Goal: Transaction & Acquisition: Purchase product/service

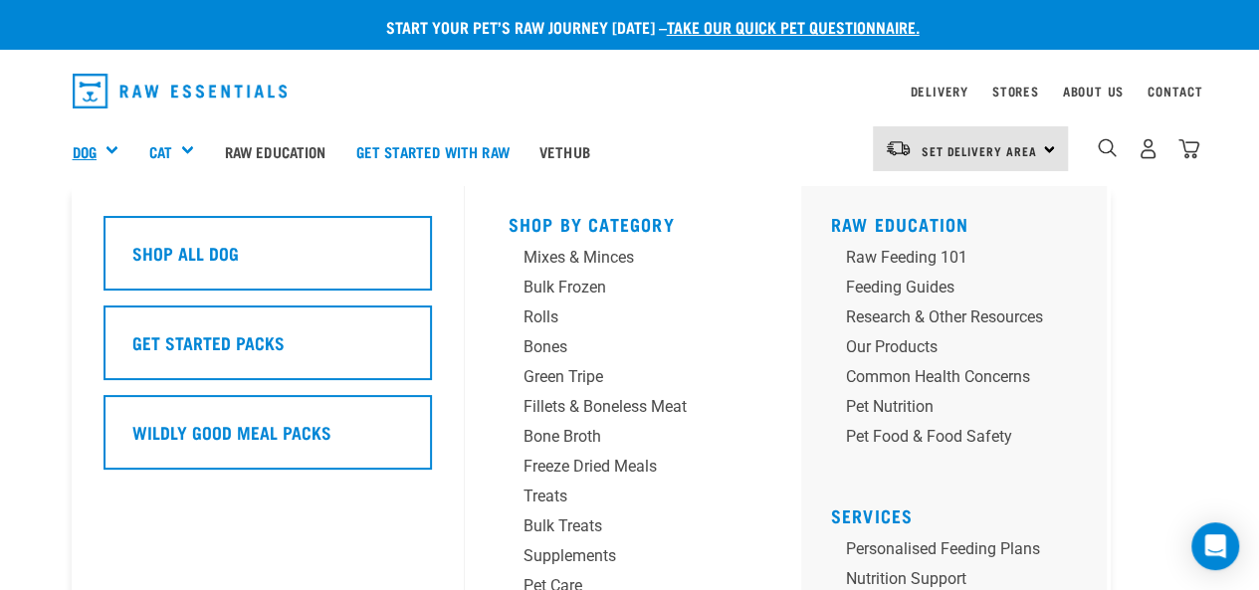
click at [79, 149] on link "Dog" at bounding box center [85, 151] width 24 height 23
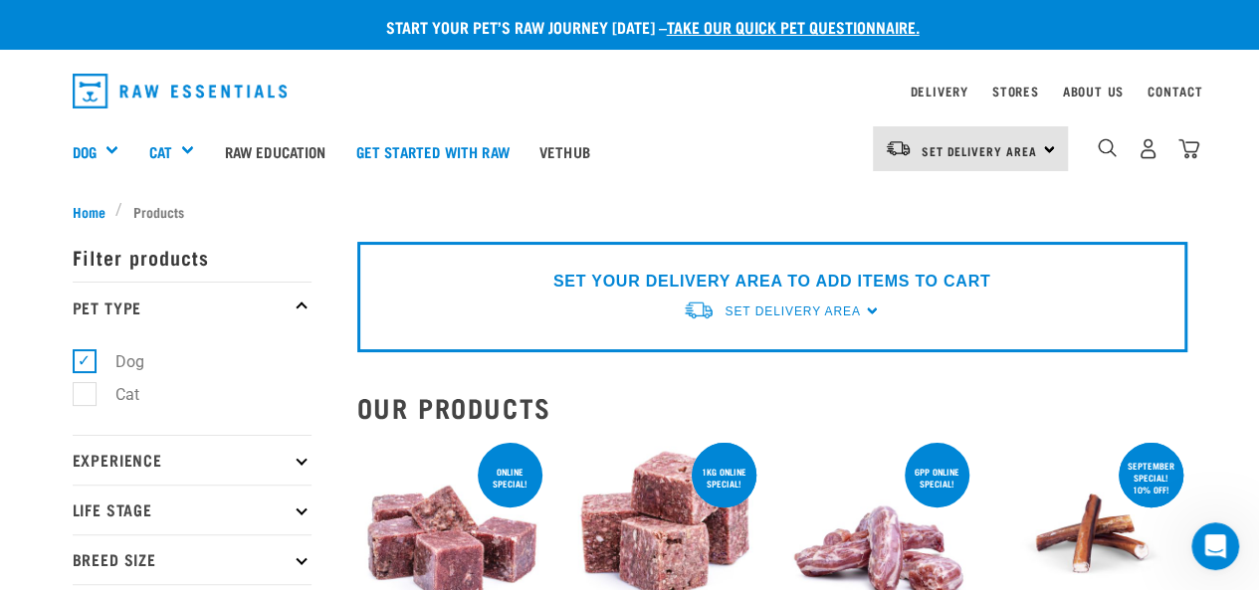
click at [801, 299] on div "Set Delivery Area" at bounding box center [791, 311] width 135 height 36
click at [740, 354] on link "[GEOGRAPHIC_DATA]" at bounding box center [782, 357] width 198 height 33
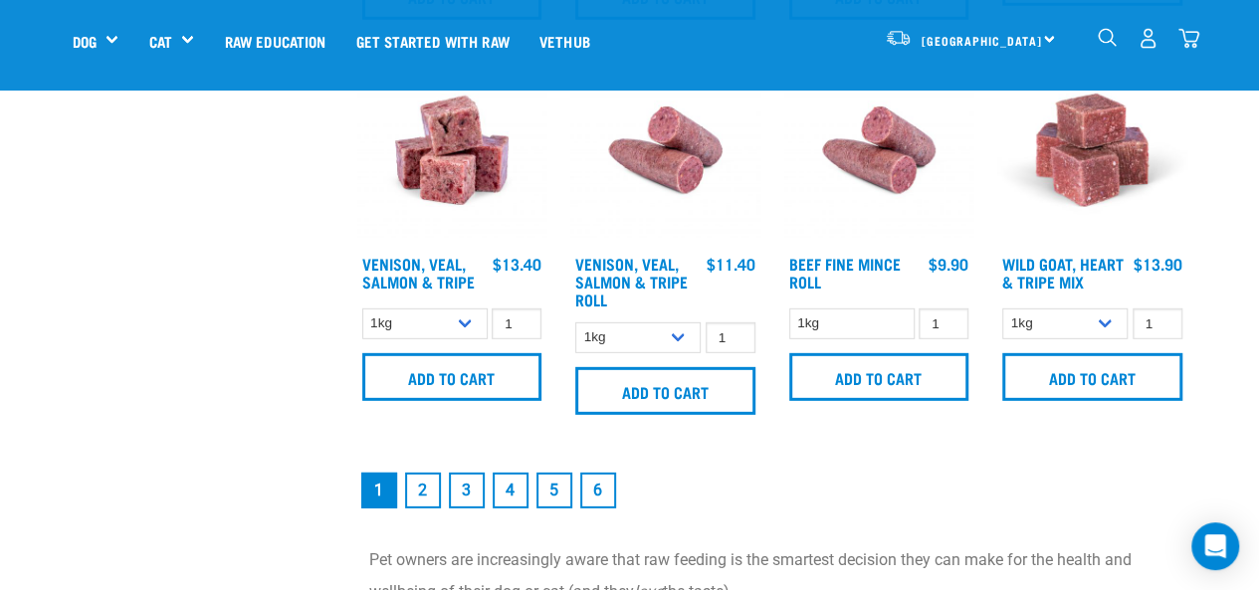
scroll to position [2786, 0]
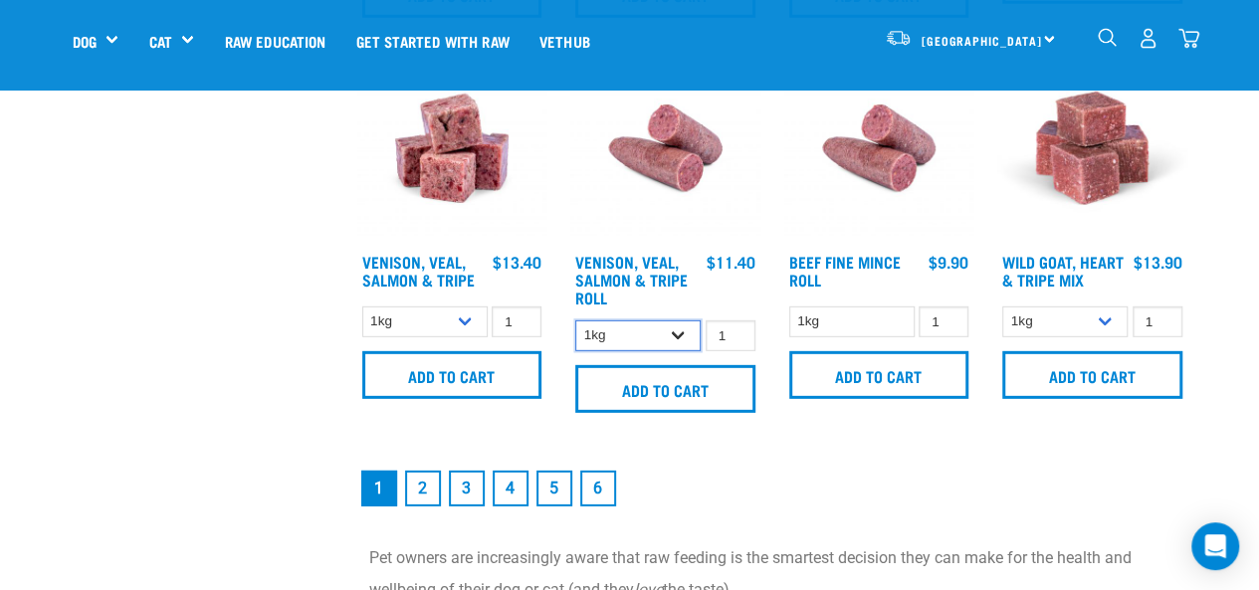
click at [678, 331] on select "1kg Bulk (10kg)" at bounding box center [637, 335] width 125 height 31
click at [671, 340] on select "1kg Bulk (10kg)" at bounding box center [637, 335] width 125 height 31
click at [731, 329] on input "2" at bounding box center [730, 335] width 50 height 31
click at [735, 335] on input "1" at bounding box center [730, 335] width 50 height 31
click at [730, 324] on input "1" at bounding box center [730, 335] width 50 height 31
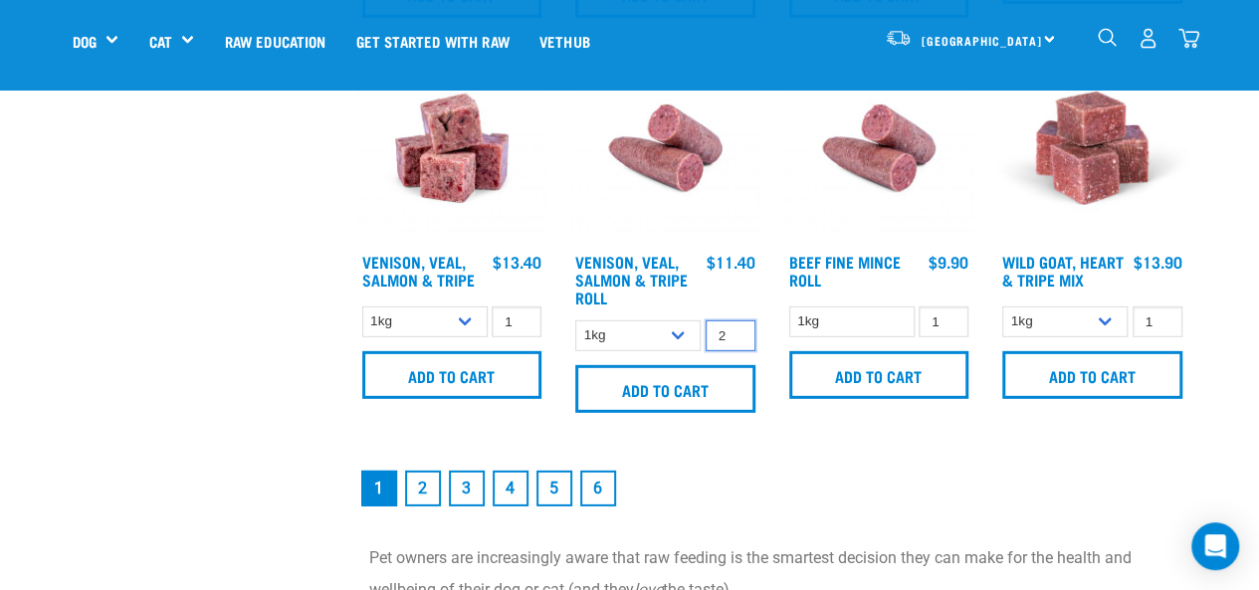
click at [738, 330] on input "2" at bounding box center [730, 335] width 50 height 31
click at [738, 330] on input "3" at bounding box center [730, 335] width 50 height 31
click at [738, 330] on input "4" at bounding box center [730, 335] width 50 height 31
click at [738, 330] on input "5" at bounding box center [730, 335] width 50 height 31
type input "4"
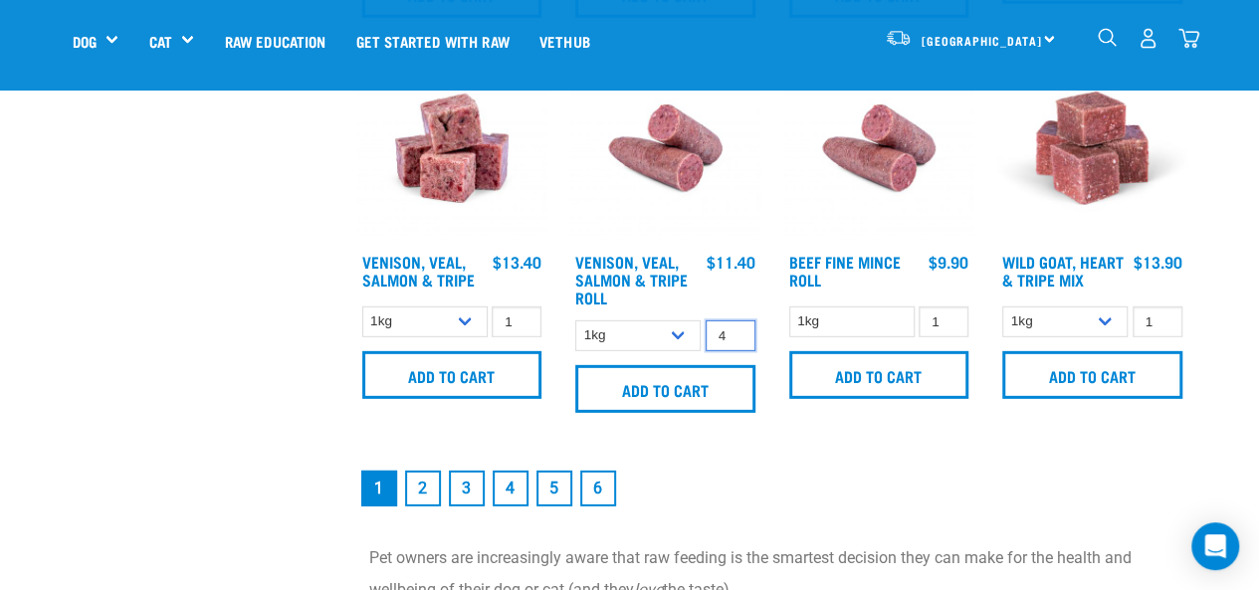
click at [732, 339] on input "4" at bounding box center [730, 335] width 50 height 31
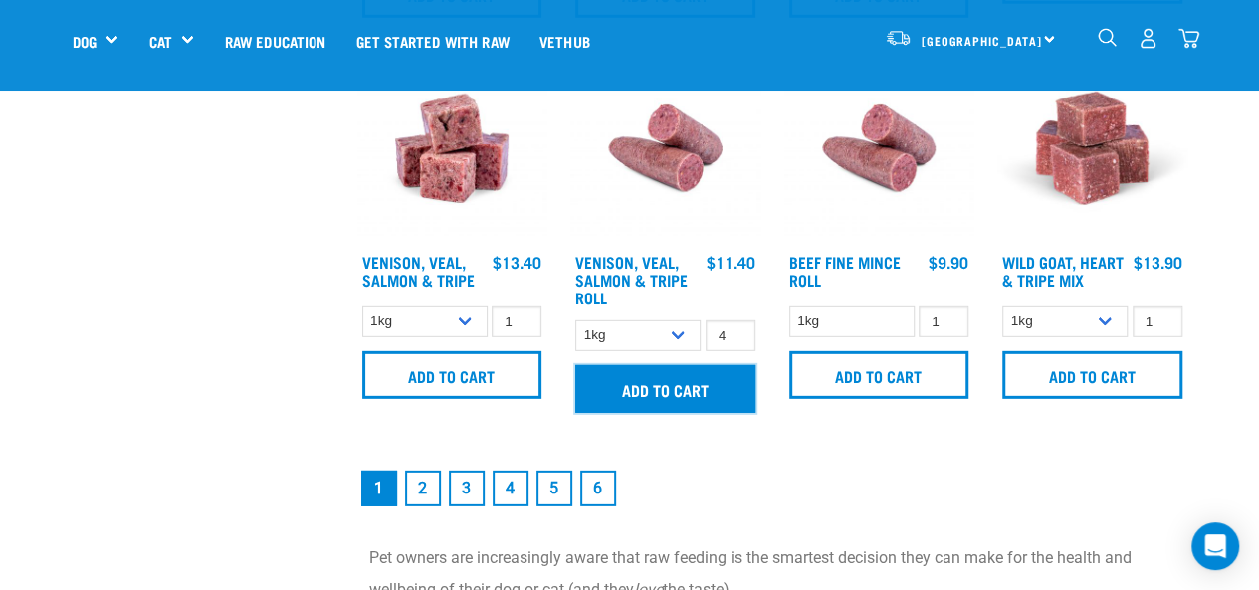
click at [679, 393] on input "Add to cart" at bounding box center [665, 389] width 180 height 48
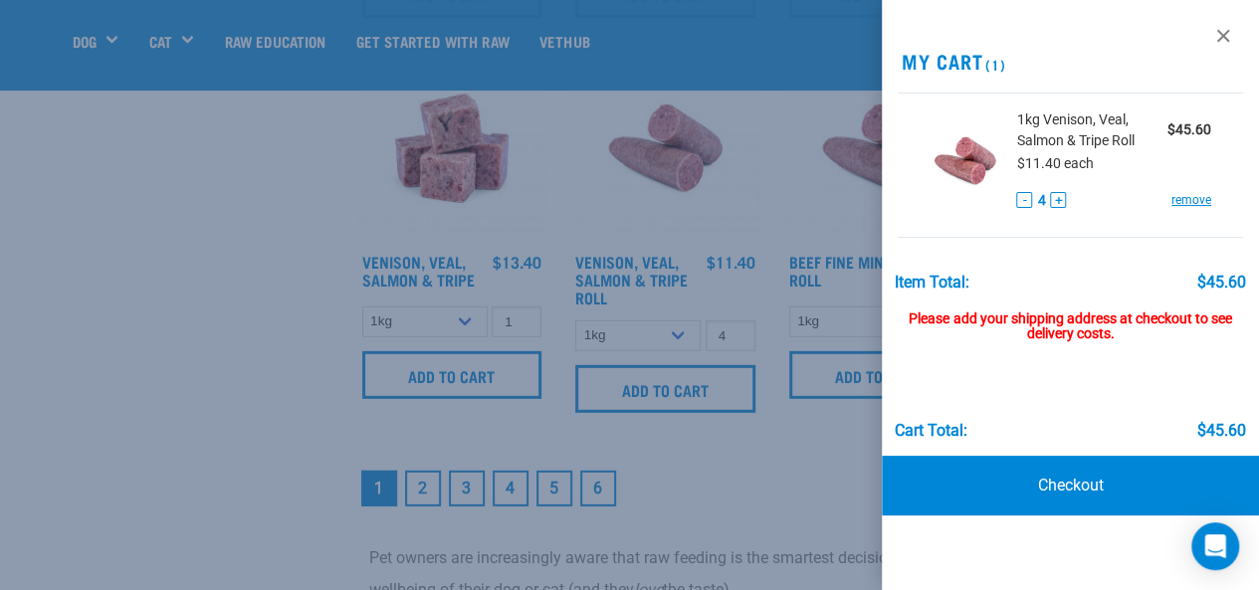
click at [213, 209] on div at bounding box center [629, 295] width 1259 height 590
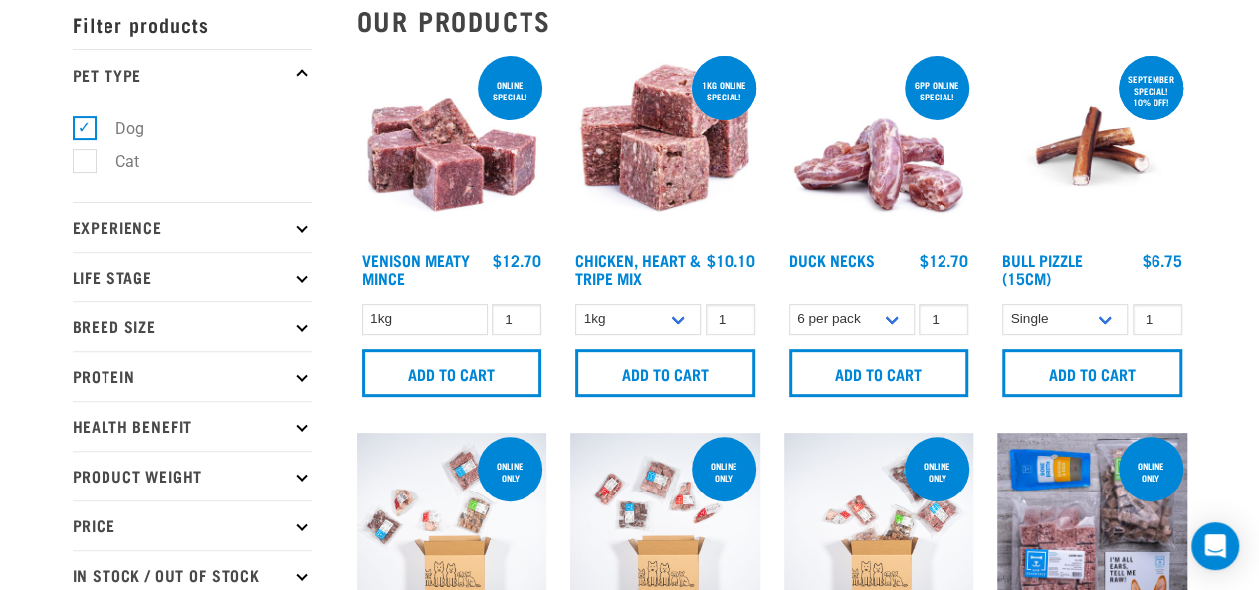
scroll to position [0, 0]
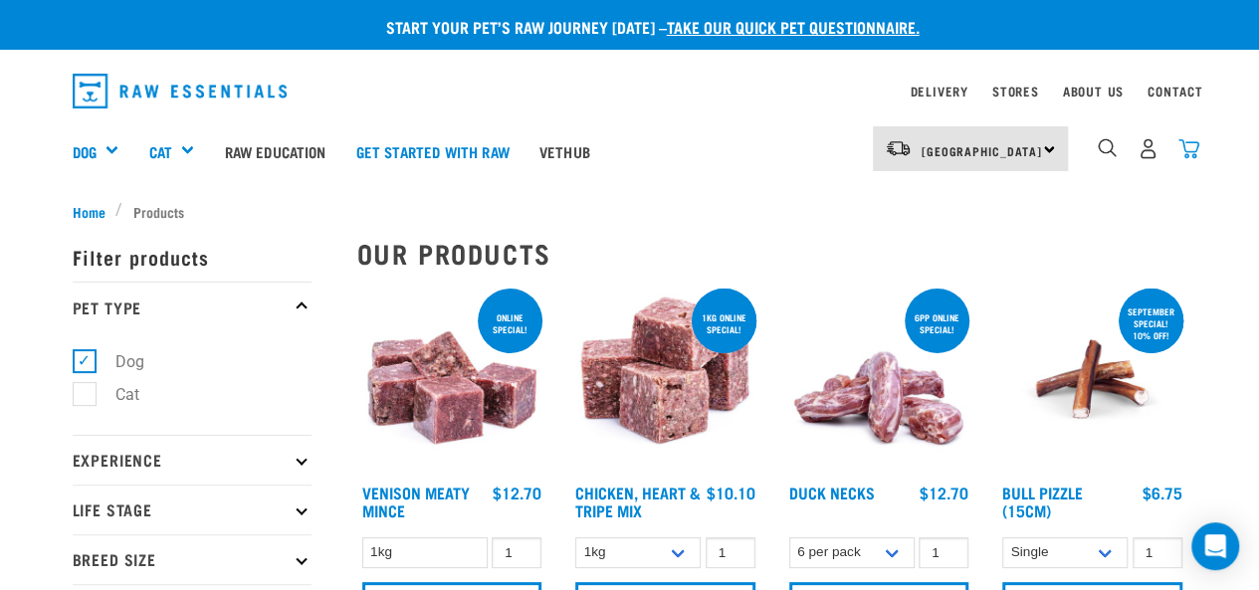
click at [1186, 150] on img "dropdown navigation" at bounding box center [1188, 148] width 21 height 21
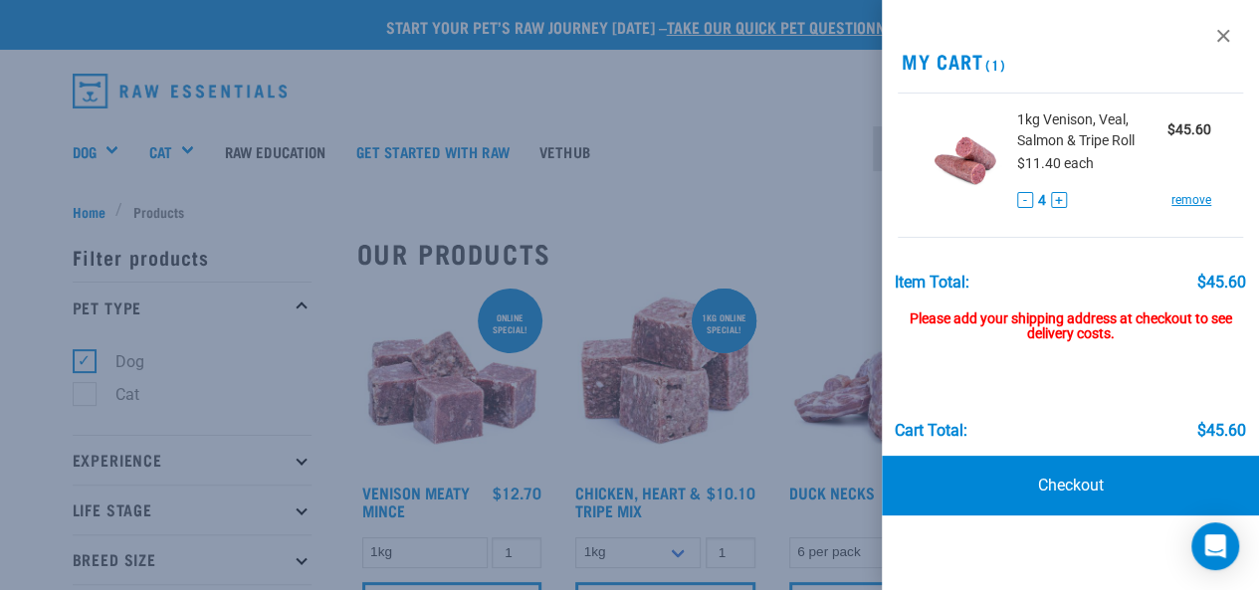
click at [1075, 323] on div "Please add your shipping address at checkout to see delivery costs." at bounding box center [1069, 318] width 350 height 52
click at [983, 301] on div "Please add your shipping address at checkout to see delivery costs." at bounding box center [1069, 318] width 350 height 52
click at [966, 332] on div "Please add your shipping address at checkout to see delivery costs." at bounding box center [1069, 318] width 350 height 52
click at [1071, 483] on link "Checkout" at bounding box center [1070, 486] width 378 height 60
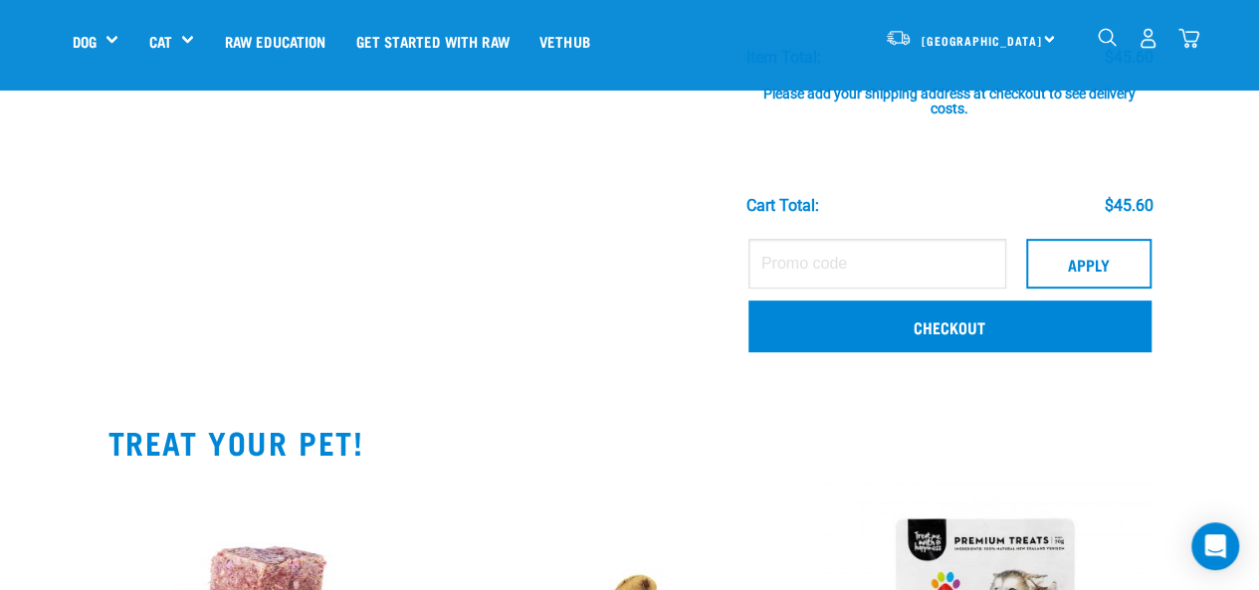
scroll to position [298, 0]
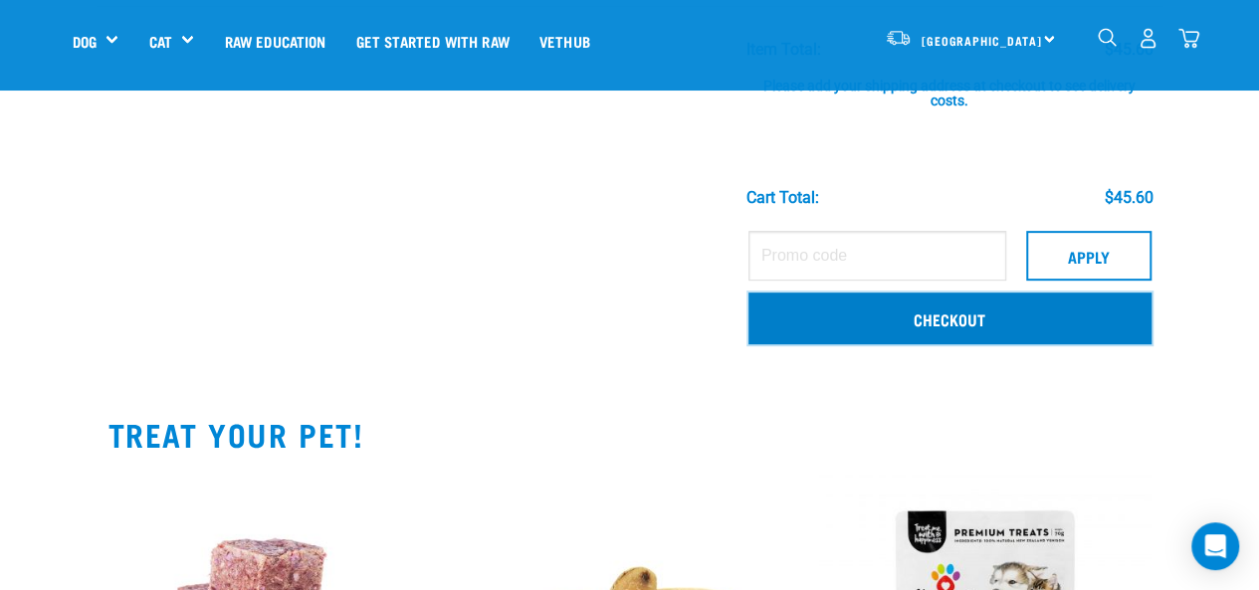
click at [973, 327] on link "Checkout" at bounding box center [949, 319] width 403 height 52
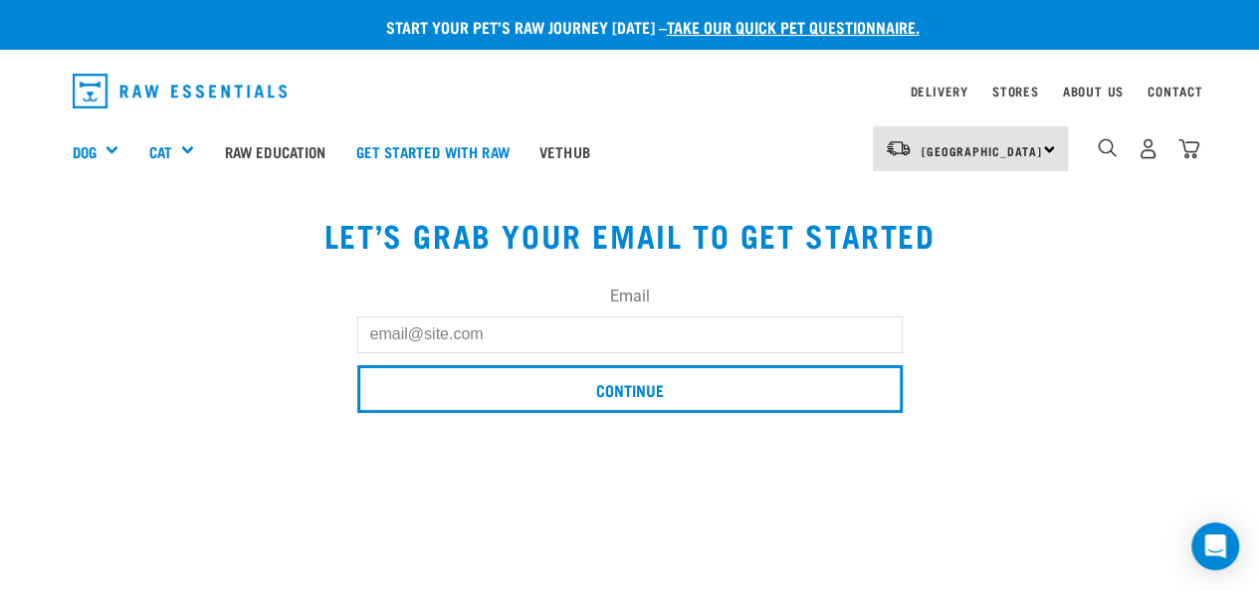
click at [473, 341] on input "Email" at bounding box center [629, 334] width 545 height 36
type input "gerardmulln"
